Goal: Task Accomplishment & Management: Manage account settings

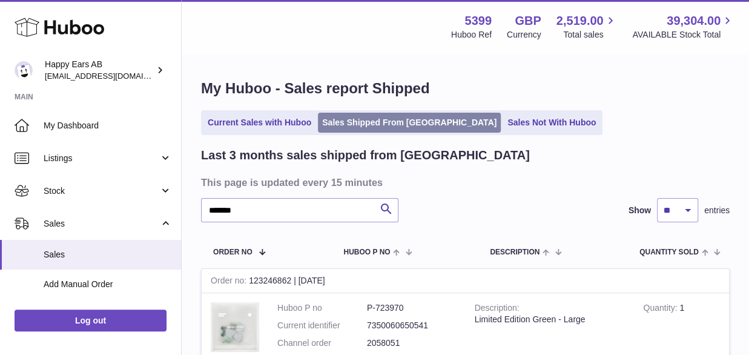
click at [403, 119] on link "Sales Shipped From [GEOGRAPHIC_DATA]" at bounding box center [409, 123] width 183 height 20
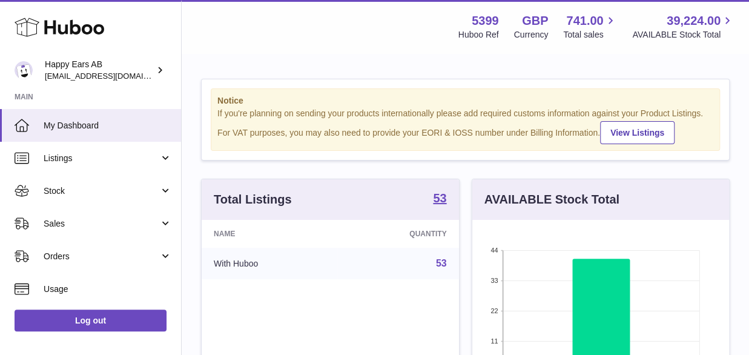
scroll to position [189, 257]
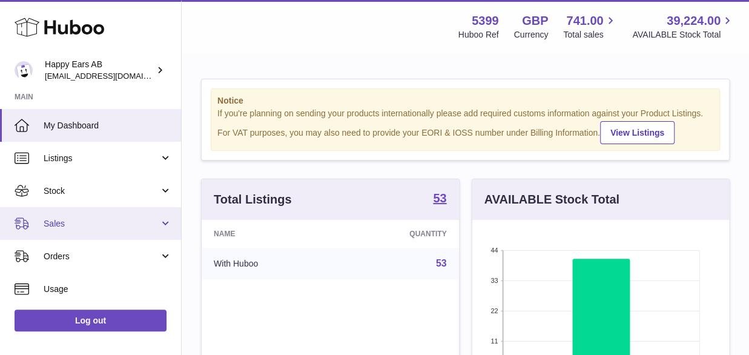
click at [66, 216] on link "Sales" at bounding box center [90, 223] width 181 height 33
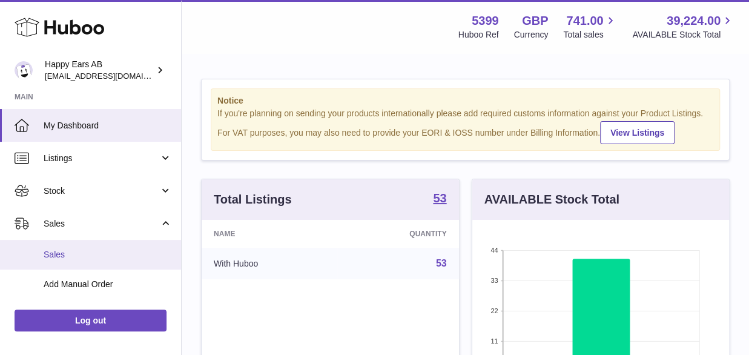
click at [62, 251] on span "Sales" at bounding box center [108, 255] width 128 height 12
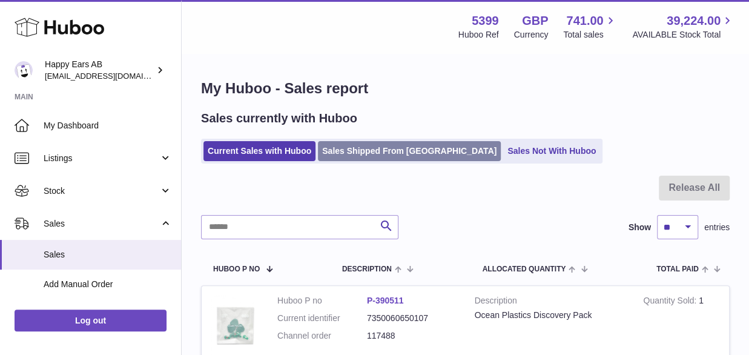
click at [375, 148] on link "Sales Shipped From [GEOGRAPHIC_DATA]" at bounding box center [409, 151] width 183 height 20
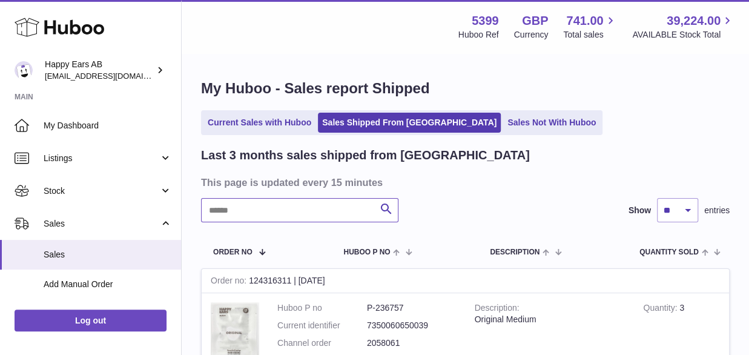
click at [306, 216] on input "text" at bounding box center [299, 210] width 197 height 24
paste input "*******"
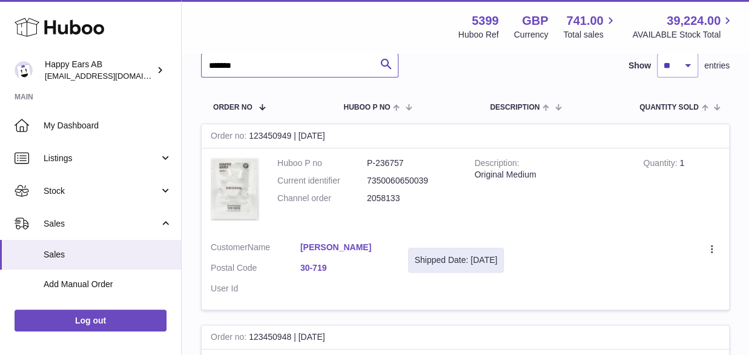
scroll to position [121, 0]
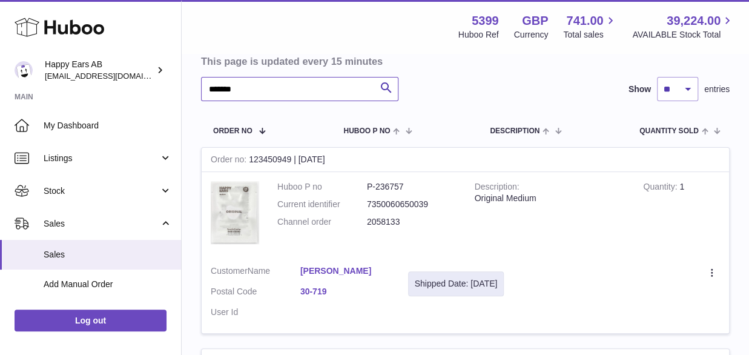
type input "*******"
click at [316, 271] on link "Tomasz Weremczuk" at bounding box center [345, 271] width 90 height 12
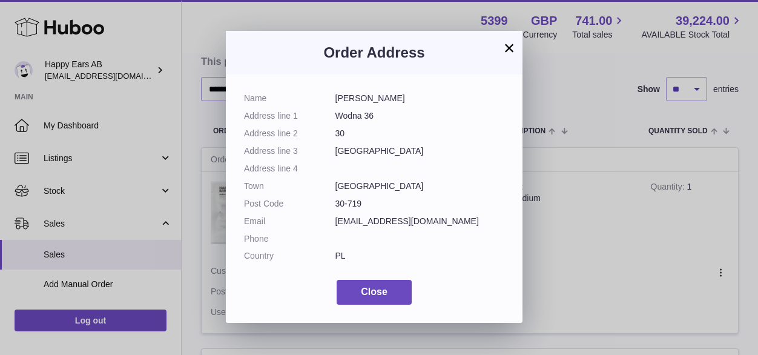
click at [696, 284] on div "× Order Address Name Tomasz Weremczuk Address line 1 Wodna 36 Address line 2 30…" at bounding box center [379, 177] width 758 height 355
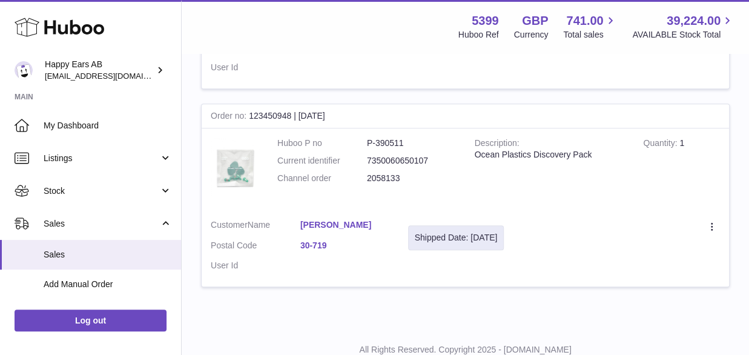
scroll to position [346, 0]
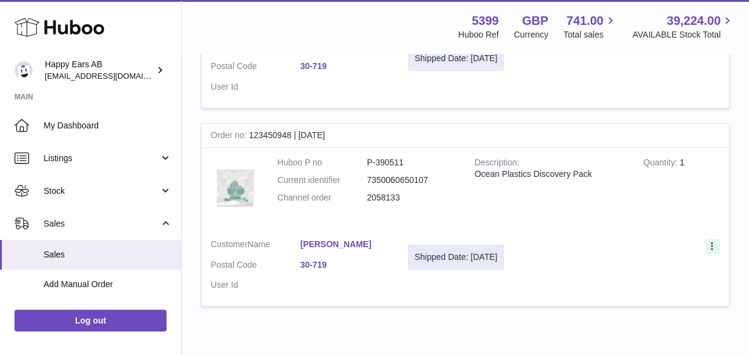
click at [712, 245] on icon at bounding box center [712, 246] width 2 height 8
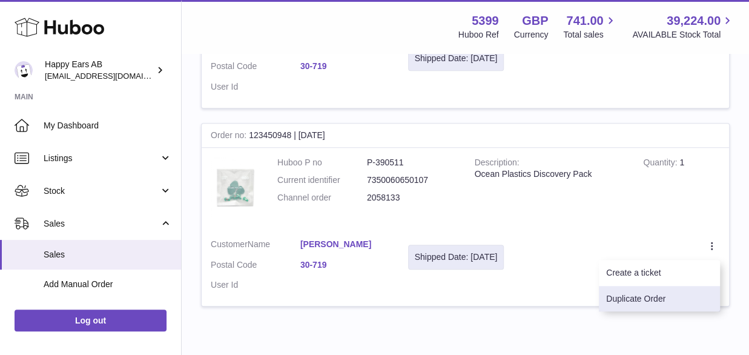
click at [648, 293] on li "Duplicate Order" at bounding box center [659, 299] width 121 height 26
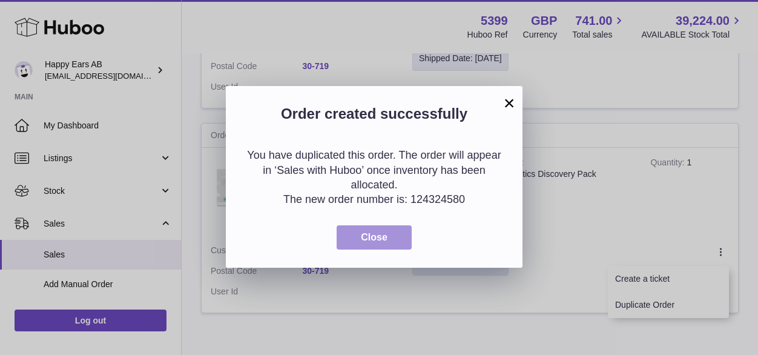
click at [389, 241] on button "Close" at bounding box center [374, 237] width 75 height 25
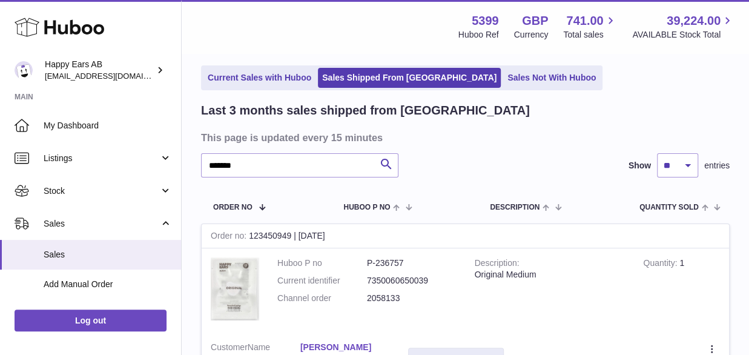
scroll to position [44, 0]
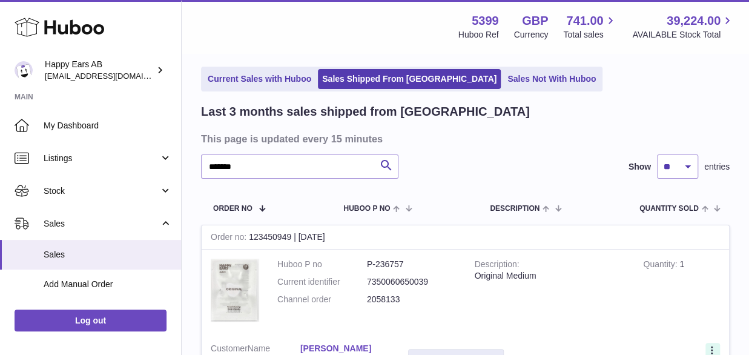
click at [718, 348] on icon at bounding box center [713, 351] width 14 height 12
click at [709, 346] on icon at bounding box center [713, 351] width 14 height 12
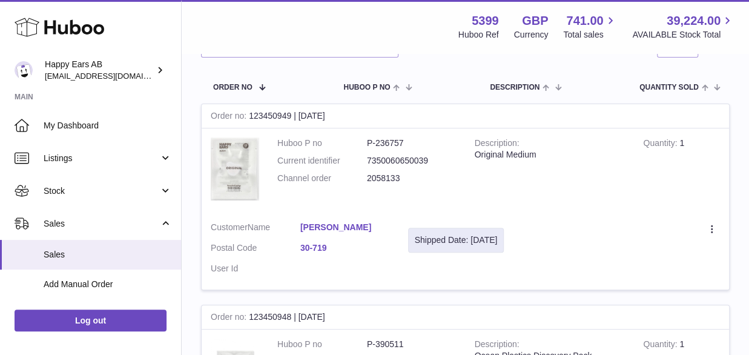
scroll to position [165, 0]
drag, startPoint x: 717, startPoint y: 217, endPoint x: 713, endPoint y: 225, distance: 8.1
click at [718, 217] on td "Create a ticket Duplicate Order" at bounding box center [621, 251] width 216 height 77
click at [712, 226] on icon at bounding box center [712, 229] width 2 height 8
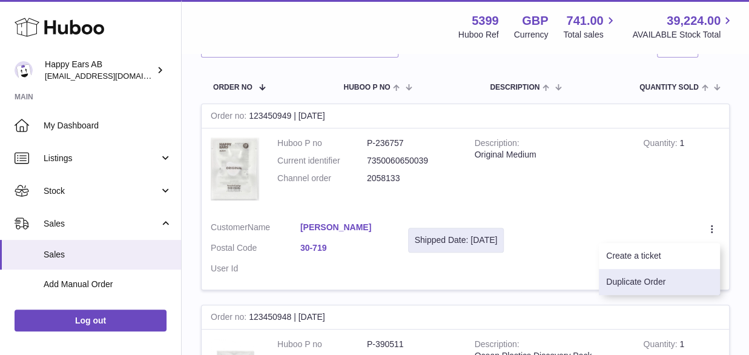
click at [633, 283] on li "Duplicate Order" at bounding box center [659, 282] width 121 height 26
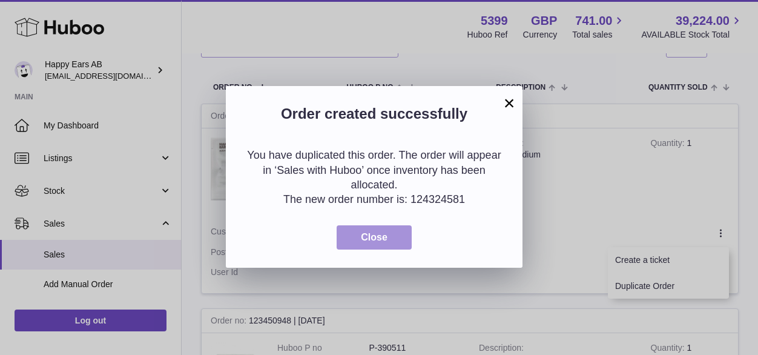
click at [374, 244] on button "Close" at bounding box center [374, 237] width 75 height 25
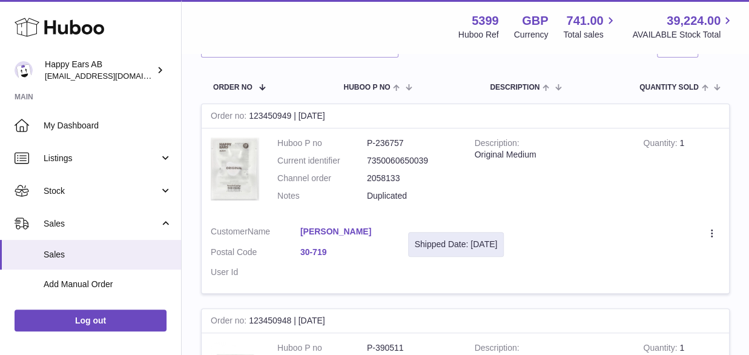
click at [587, 100] on tr "Order No Huboo P no Description Quantity Sold Customer Tracking" at bounding box center [465, 87] width 529 height 34
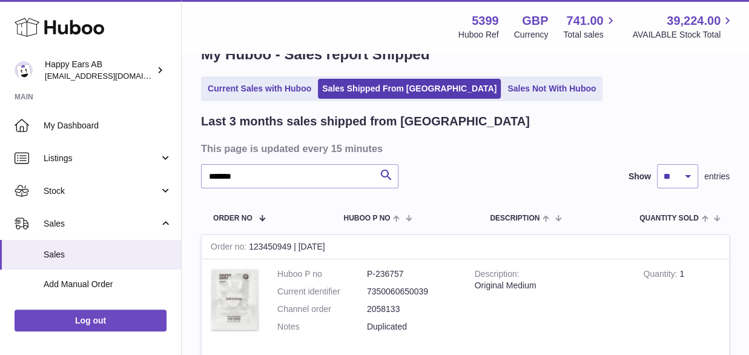
scroll to position [0, 0]
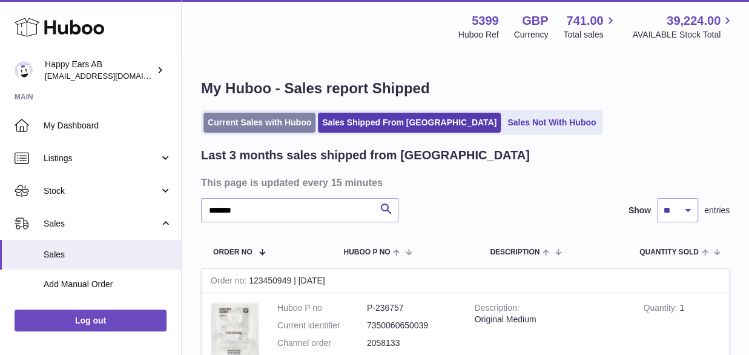
click at [263, 128] on link "Current Sales with Huboo" at bounding box center [259, 123] width 112 height 20
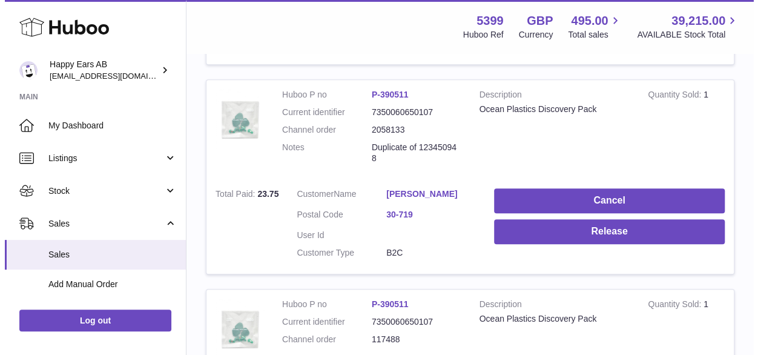
scroll to position [484, 0]
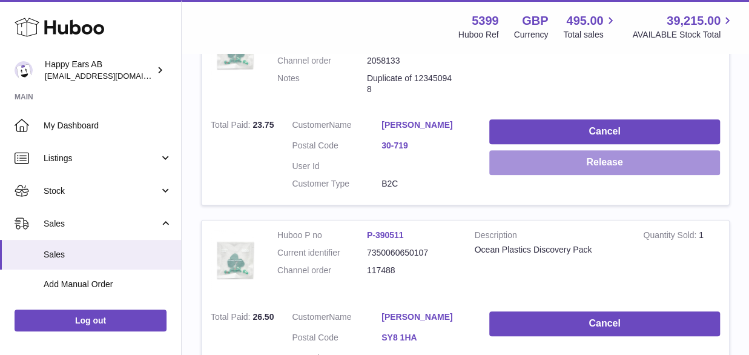
click at [620, 166] on button "Release" at bounding box center [604, 162] width 231 height 25
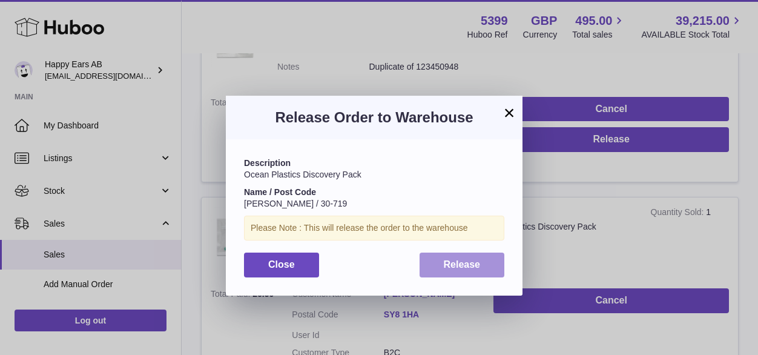
click at [438, 263] on button "Release" at bounding box center [462, 265] width 85 height 25
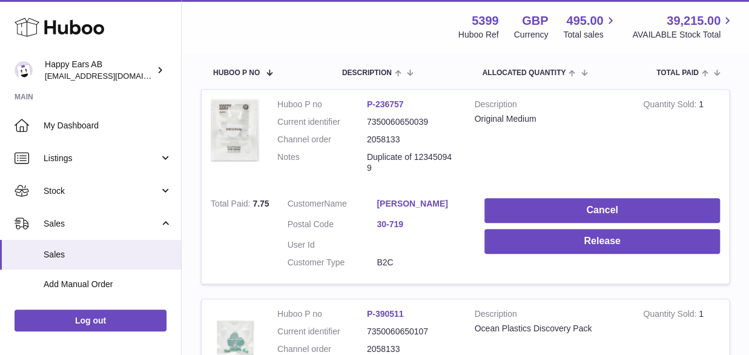
scroll to position [182, 0]
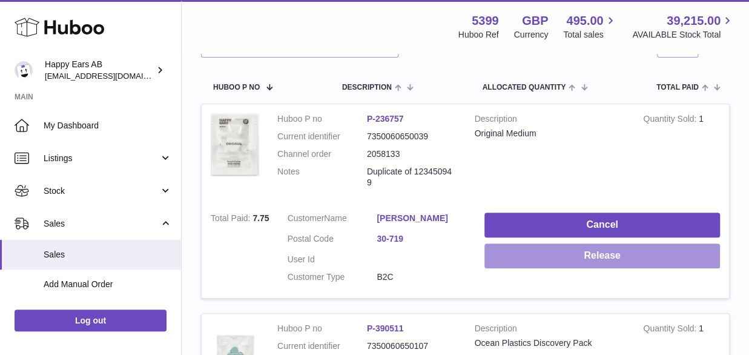
click at [621, 263] on button "Release" at bounding box center [602, 255] width 236 height 25
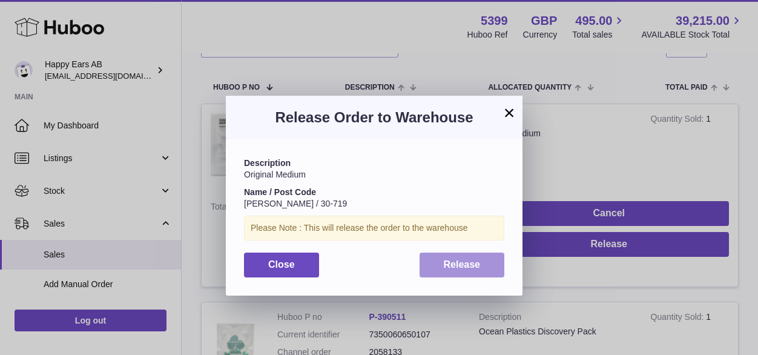
click at [474, 268] on span "Release" at bounding box center [462, 264] width 37 height 10
